Goal: Task Accomplishment & Management: Manage account settings

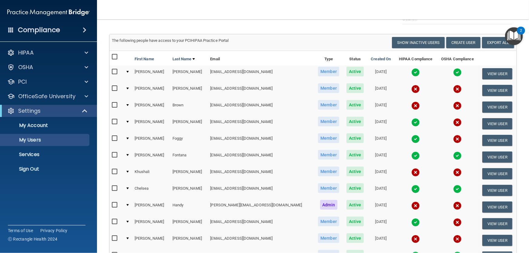
scroll to position [27, 0]
click at [38, 169] on p "Sign Out" at bounding box center [45, 169] width 83 height 6
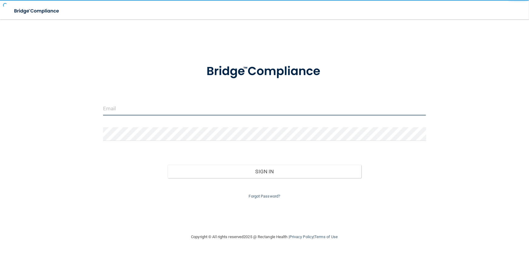
type input "[EMAIL_ADDRESS][DOMAIN_NAME]"
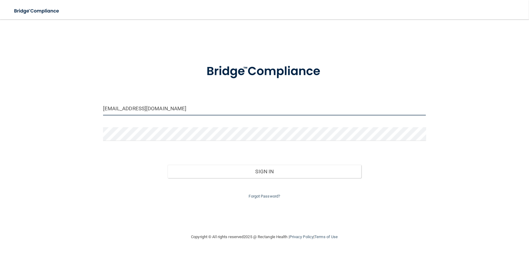
click at [200, 109] on input "[EMAIL_ADDRESS][DOMAIN_NAME]" at bounding box center [264, 109] width 323 height 14
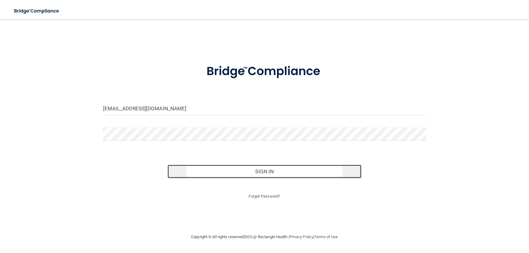
click at [257, 173] on button "Sign In" at bounding box center [265, 171] width 194 height 13
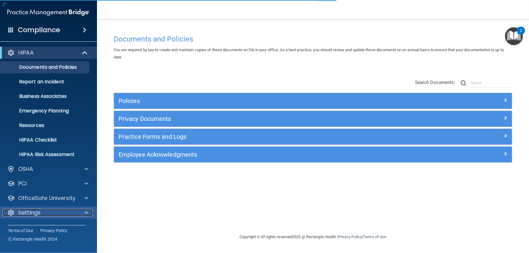
click at [83, 212] on div at bounding box center [85, 212] width 15 height 7
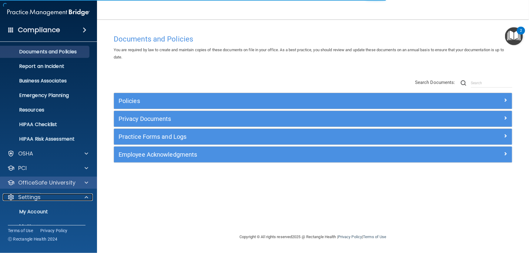
scroll to position [56, 0]
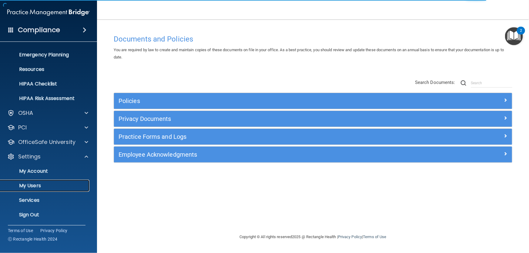
click at [28, 187] on p "My Users" at bounding box center [45, 186] width 83 height 6
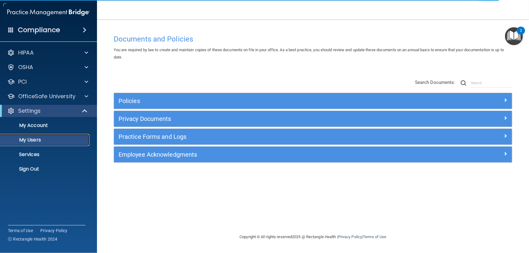
select select "20"
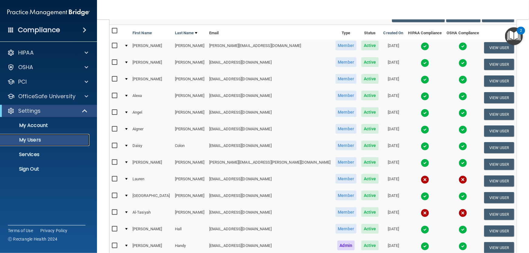
scroll to position [55, 0]
